Goal: Task Accomplishment & Management: Use online tool/utility

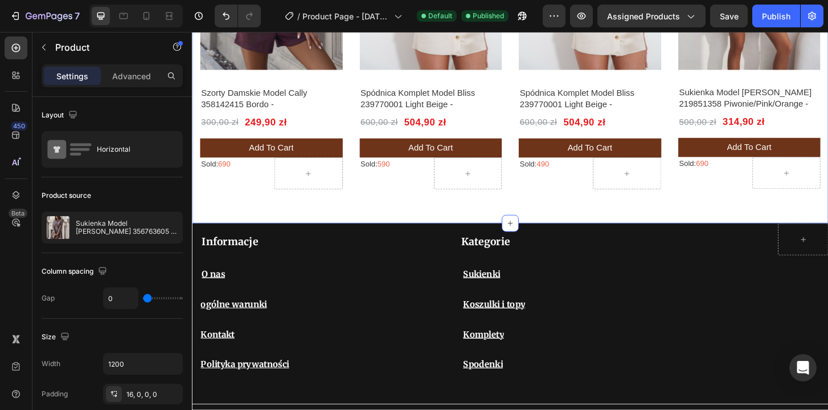
scroll to position [1366, 0]
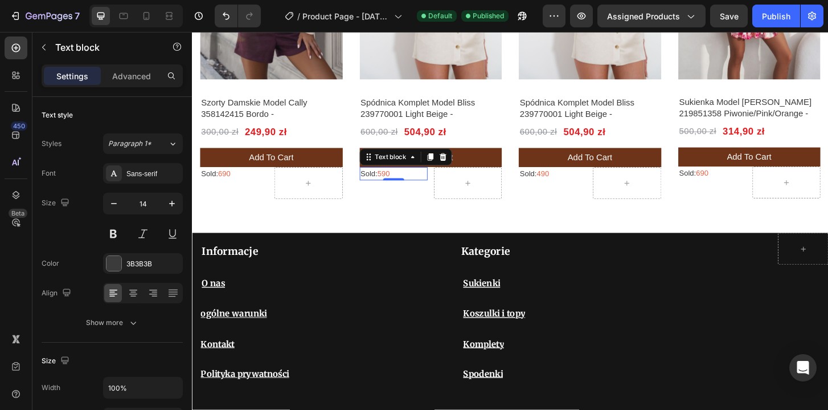
click at [415, 189] on p "Sold: 590" at bounding box center [408, 184] width 71 height 12
click at [252, 185] on p "Sold: 690" at bounding box center [237, 184] width 71 height 12
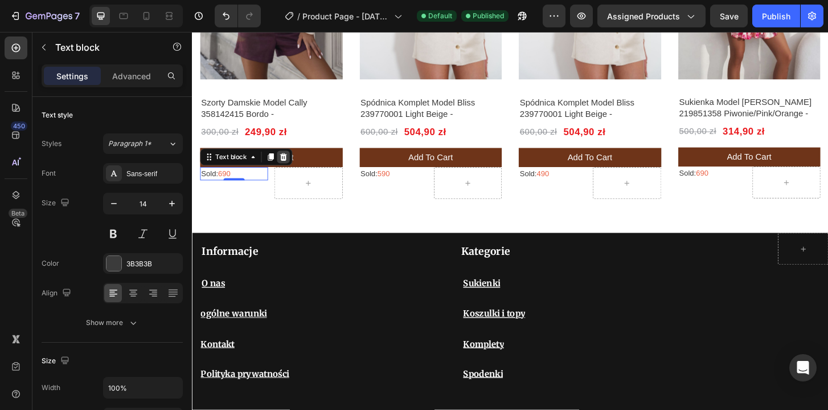
click at [293, 170] on icon at bounding box center [289, 166] width 9 height 9
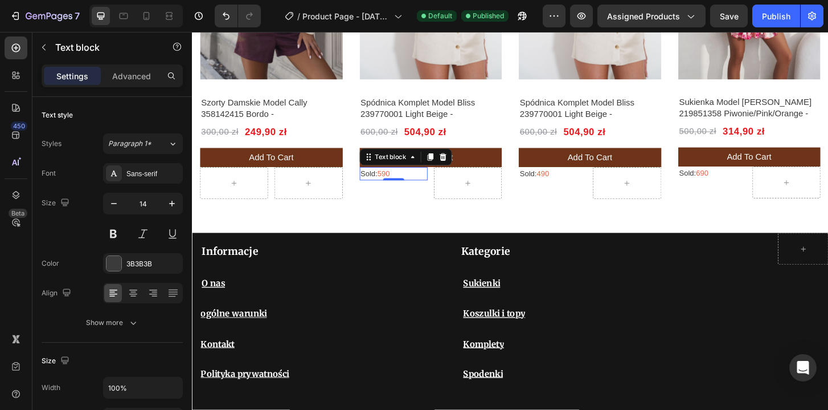
click at [404, 186] on span "590" at bounding box center [397, 183] width 13 height 9
click at [463, 166] on icon at bounding box center [460, 166] width 7 height 8
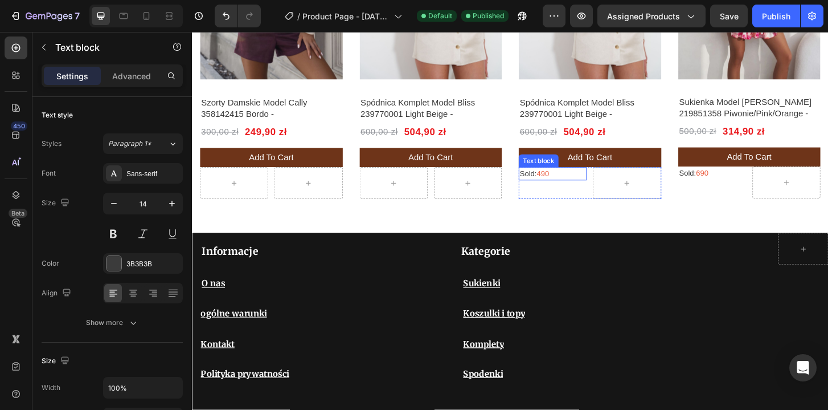
click at [575, 186] on span "490" at bounding box center [568, 183] width 13 height 9
click at [640, 169] on div "Text block" at bounding box center [592, 166] width 99 height 18
click at [634, 164] on icon at bounding box center [632, 166] width 7 height 8
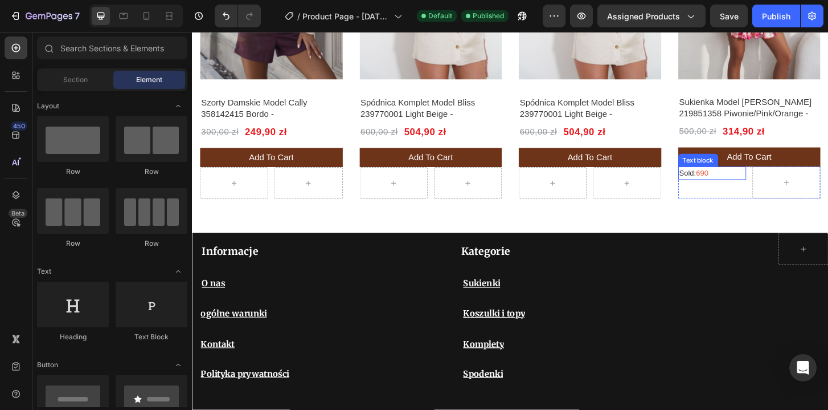
click at [750, 186] on div "Sold: 690 Text block" at bounding box center [750, 184] width 73 height 14
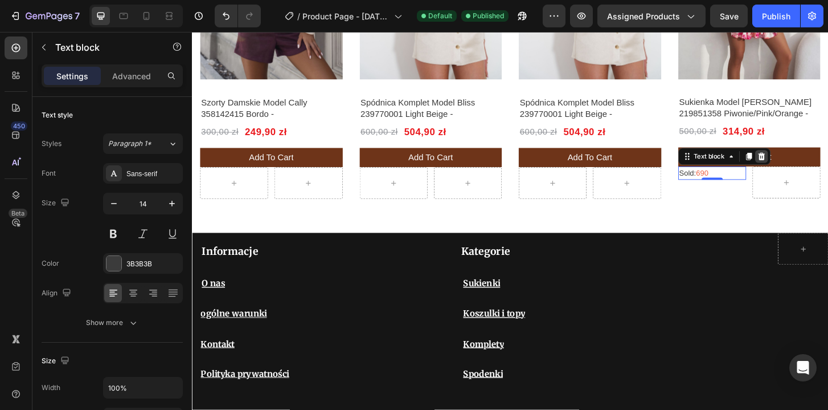
click at [804, 170] on div at bounding box center [804, 166] width 14 height 14
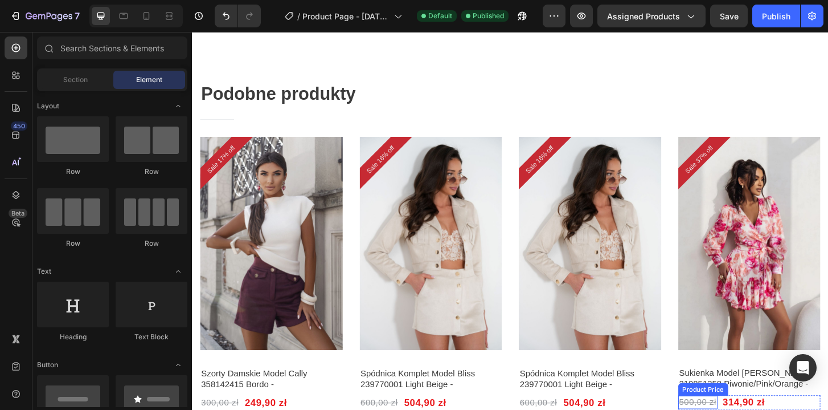
scroll to position [936, 0]
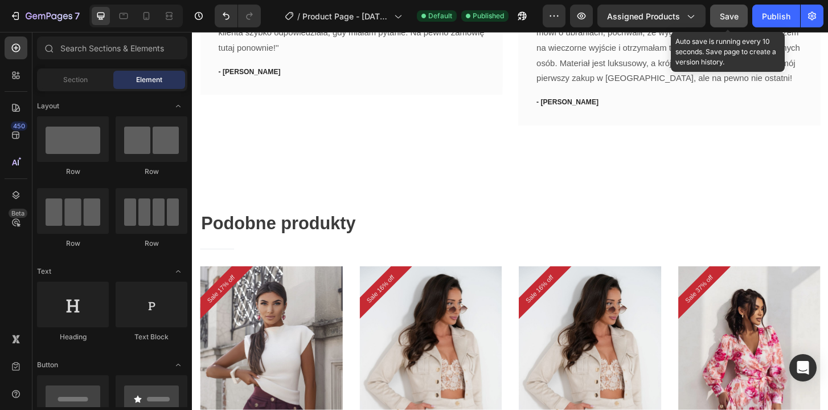
click at [726, 13] on span "Save" at bounding box center [729, 16] width 19 height 10
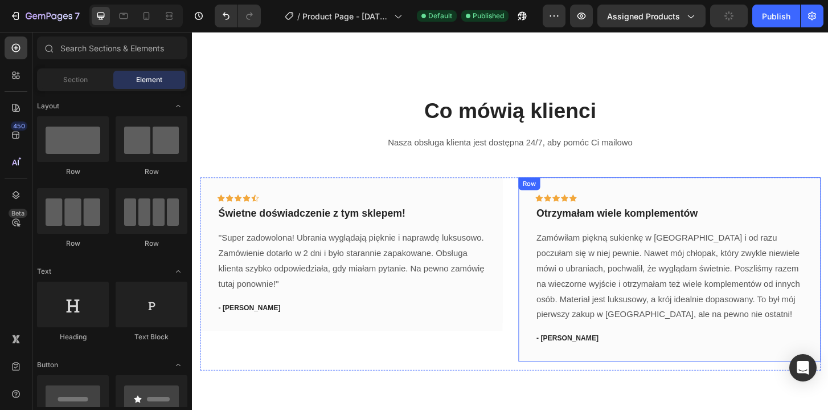
scroll to position [529, 0]
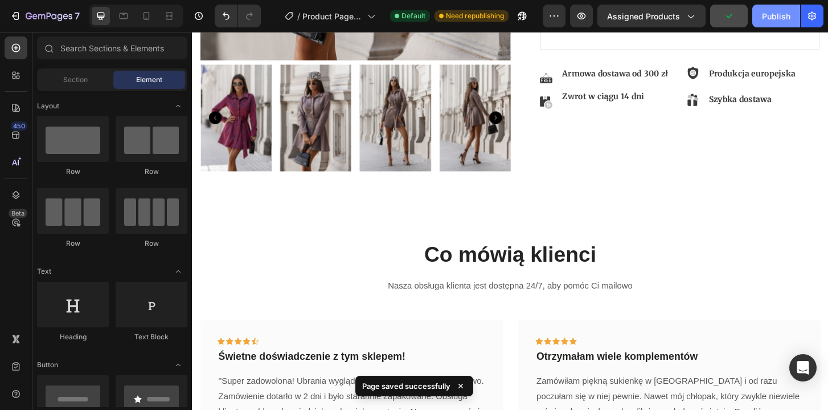
click at [787, 17] on div "Publish" at bounding box center [776, 16] width 28 height 12
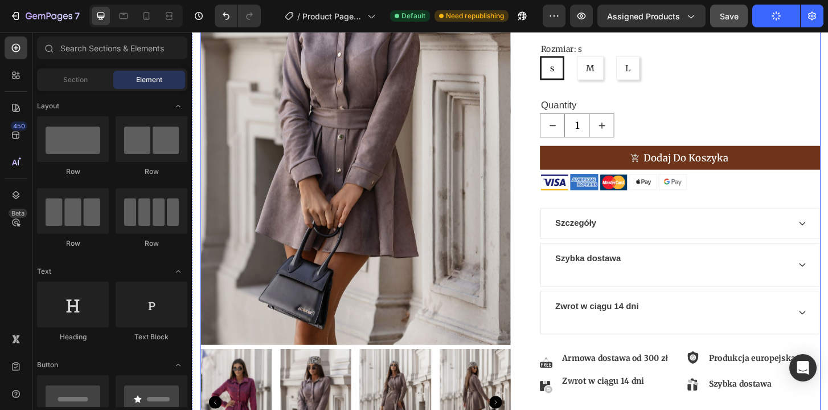
scroll to position [179, 0]
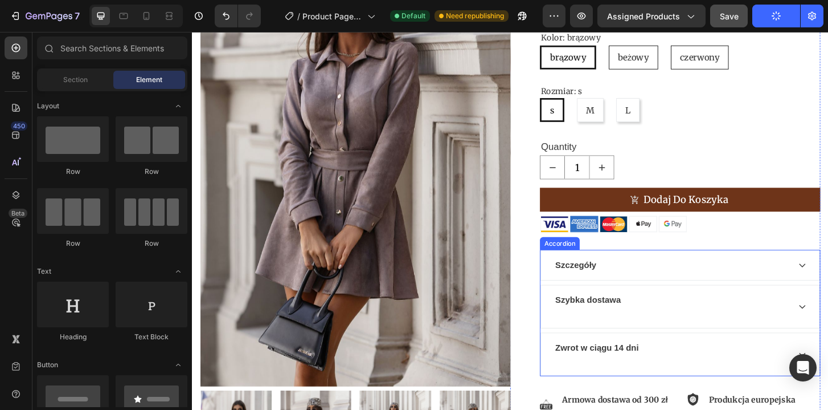
click at [629, 274] on div "Szczegóły" at bounding box center [708, 282] width 254 height 17
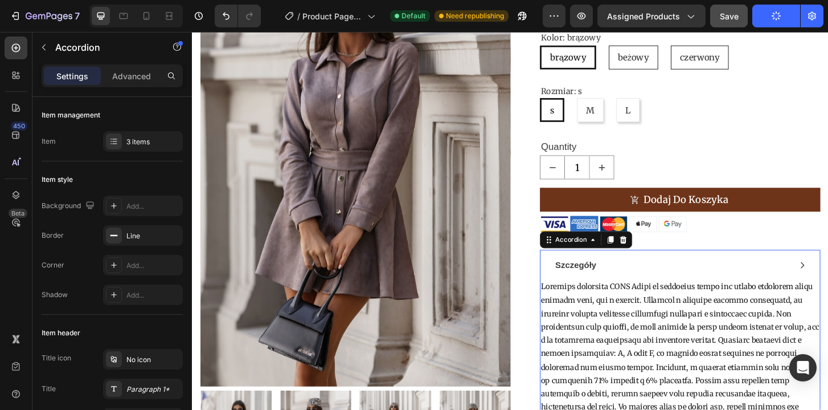
click at [659, 274] on div "Szczegóły" at bounding box center [708, 282] width 254 height 17
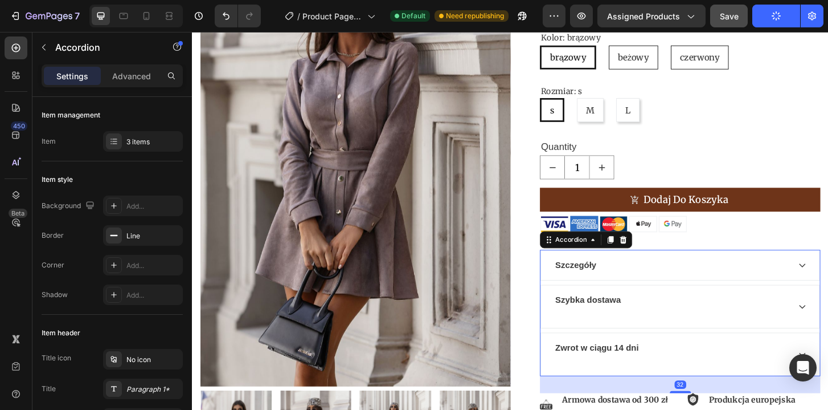
click at [719, 312] on div "Szybka dostawa" at bounding box center [708, 327] width 254 height 31
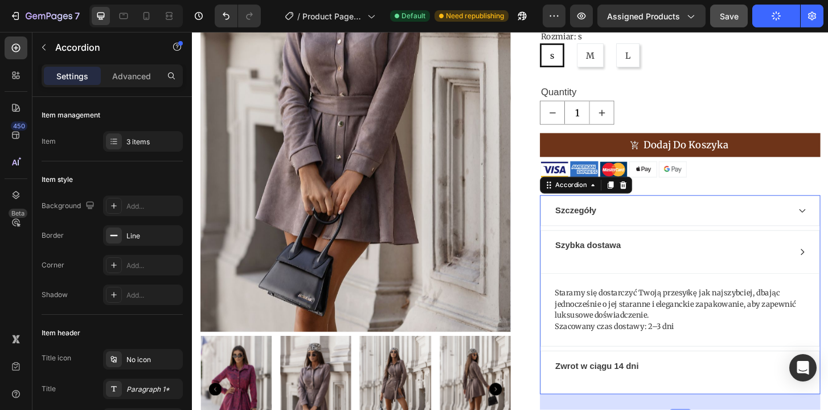
scroll to position [257, 0]
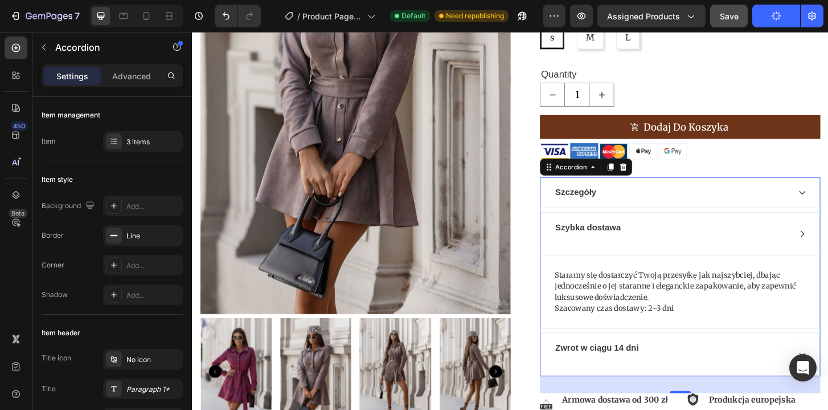
click at [688, 356] on div "Zwrot w ciągu 14 dni" at bounding box center [716, 379] width 299 height 46
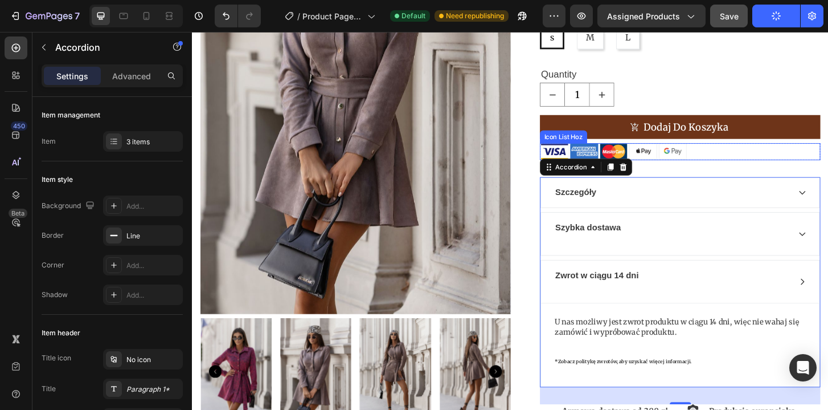
scroll to position [0, 0]
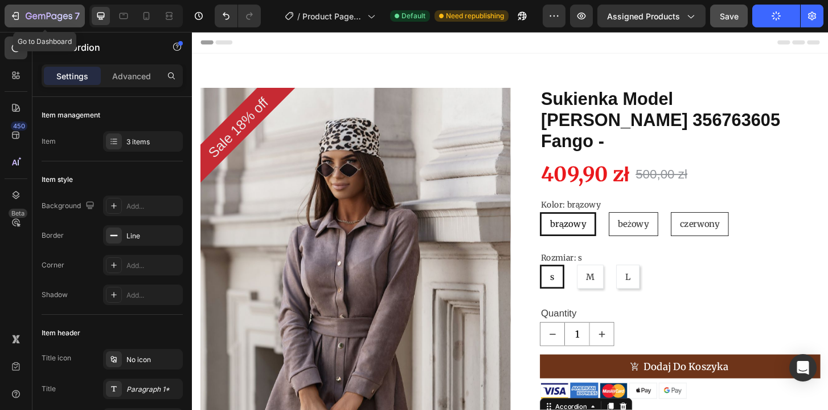
click at [26, 21] on icon "button" at bounding box center [49, 17] width 47 height 10
